Goal: Task Accomplishment & Management: Complete application form

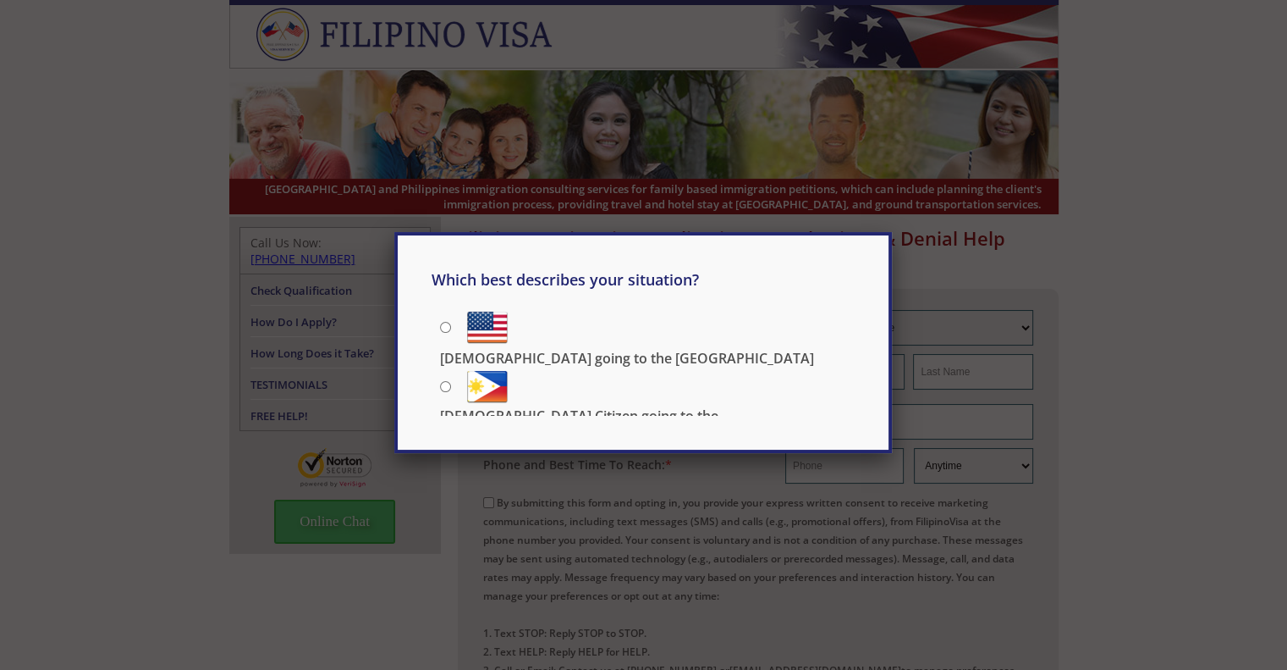
click at [589, 349] on p "Filipino going to the US" at bounding box center [627, 358] width 374 height 19
click at [451, 322] on input "Filipino going to the US" at bounding box center [445, 327] width 11 height 11
radio input "true"
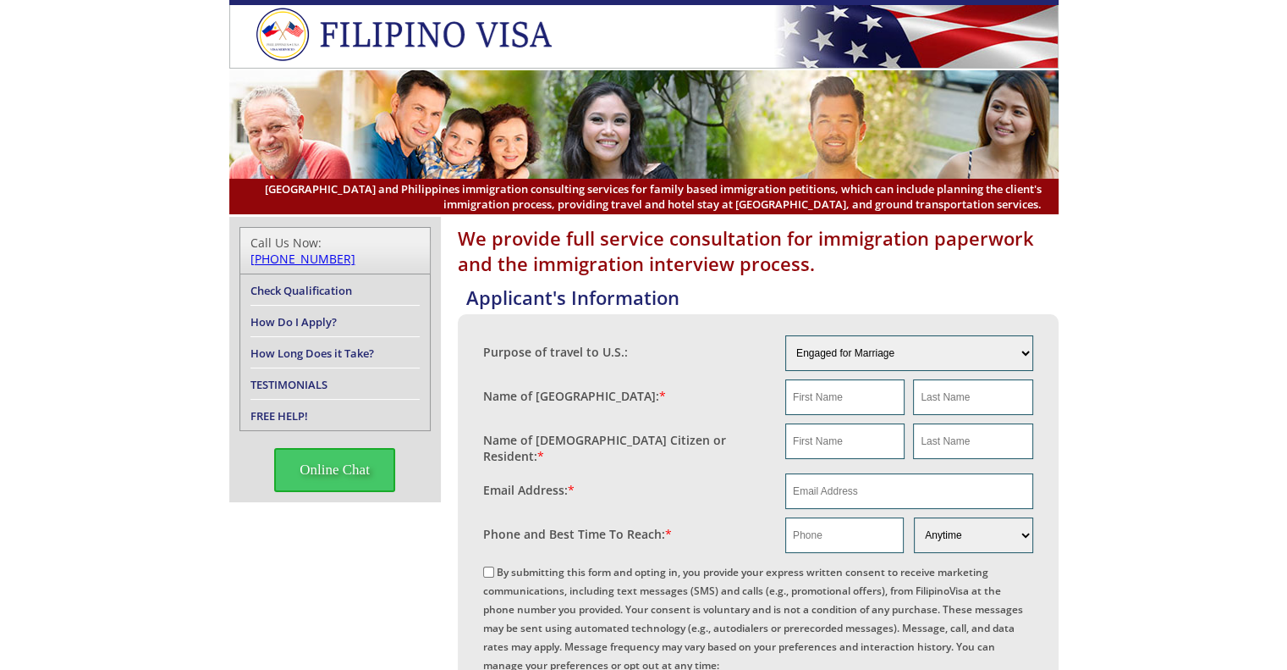
click at [287, 408] on link "FREE HELP!" at bounding box center [280, 415] width 58 height 15
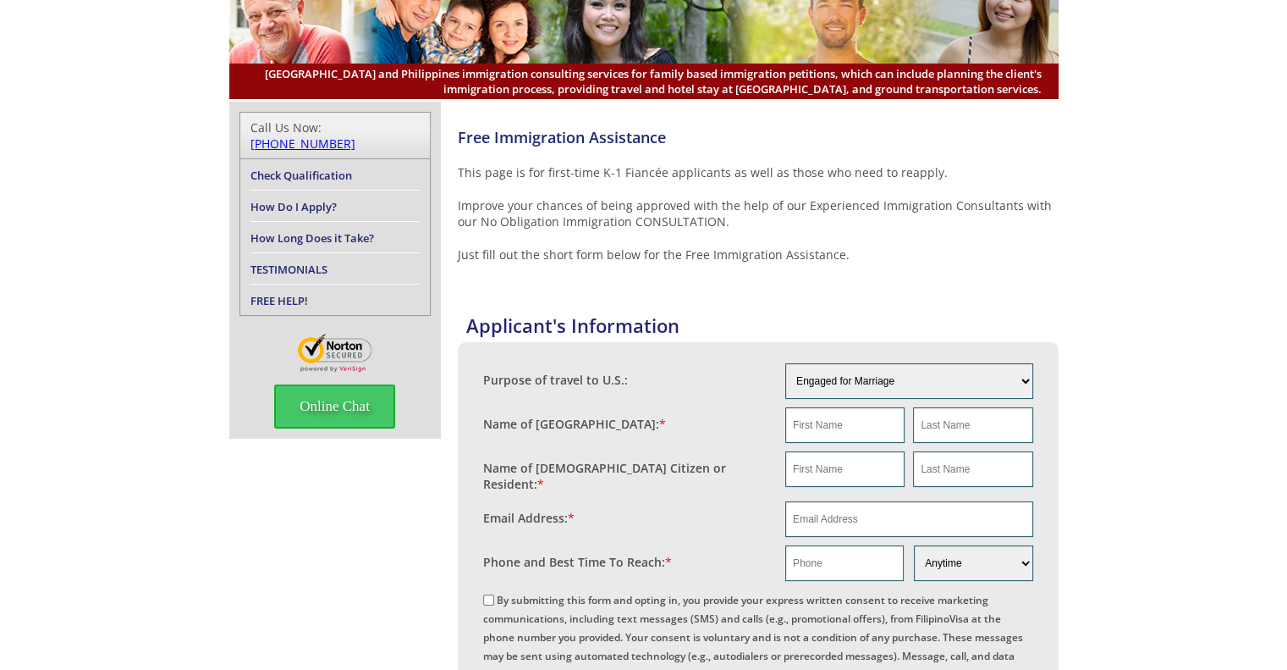
scroll to position [254, 0]
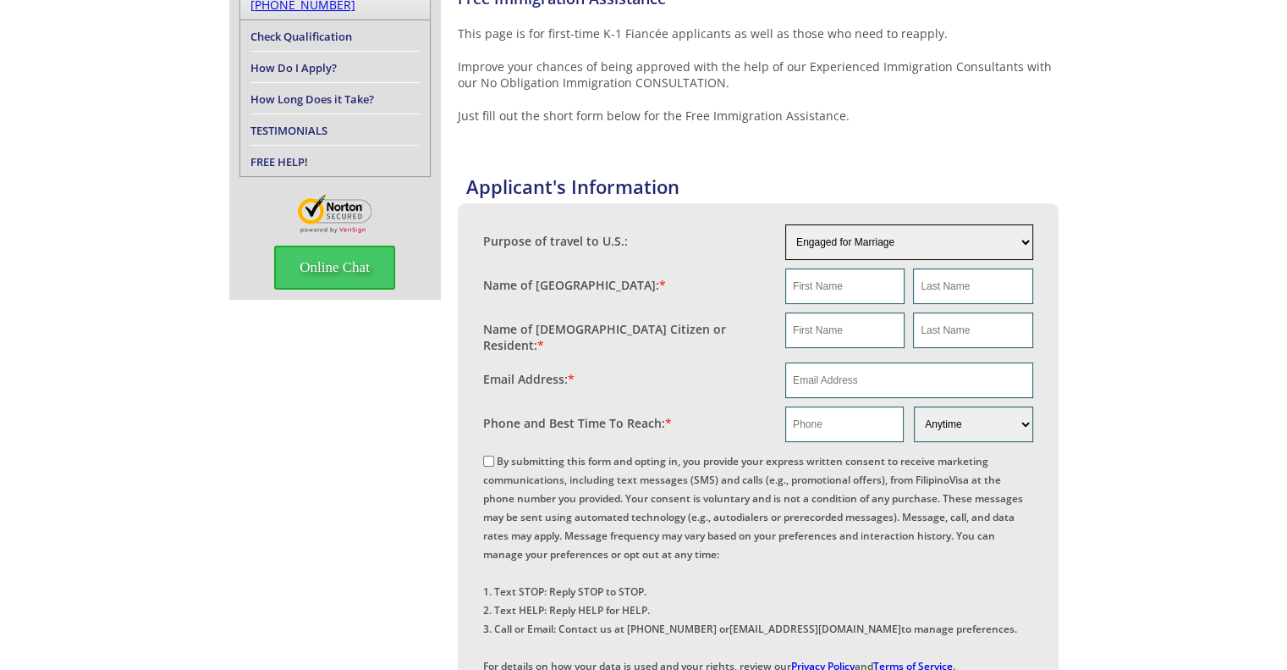
click at [870, 245] on select "Engaged for Marriage Already Married to [DEMOGRAPHIC_DATA] Citizen / Resident F…" at bounding box center [909, 242] width 248 height 36
click at [591, 267] on fieldset "Name of [GEOGRAPHIC_DATA]: *" at bounding box center [758, 286] width 550 height 44
click at [606, 182] on h4 "Applicant's Information" at bounding box center [762, 186] width 593 height 25
